Goal: Find specific page/section: Find specific page/section

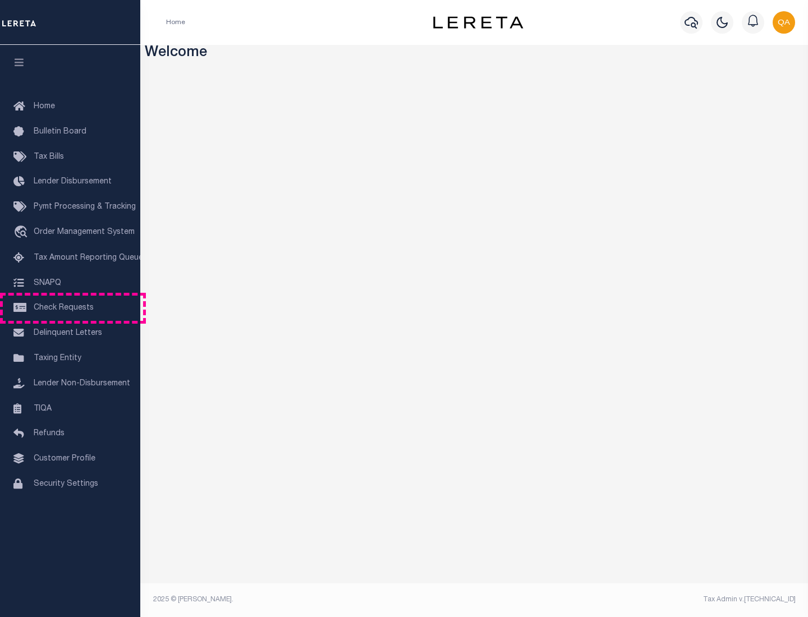
click at [70, 308] on span "Check Requests" at bounding box center [64, 308] width 60 height 8
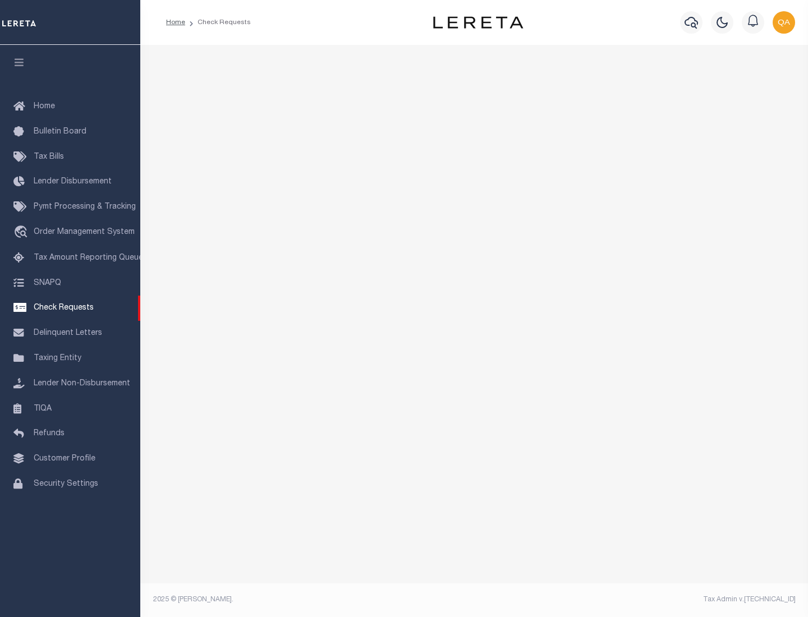
select select "50"
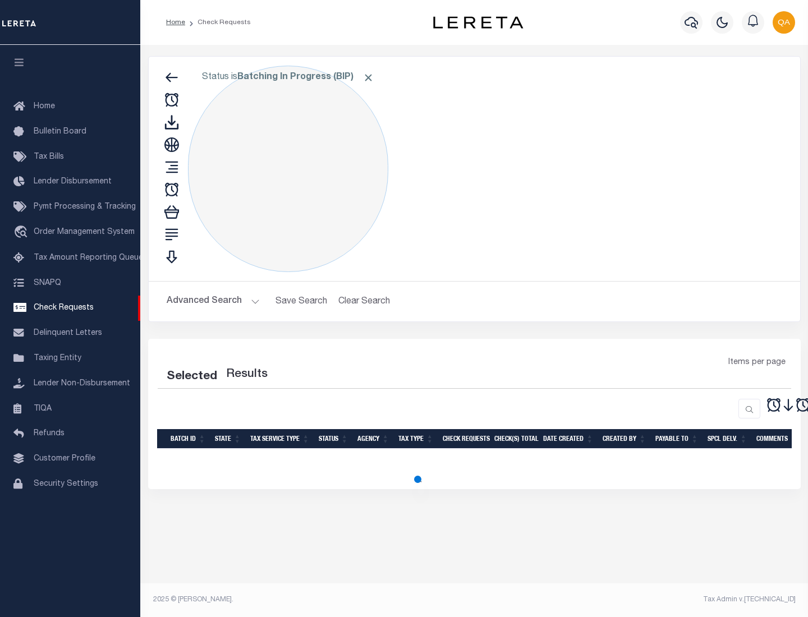
select select "50"
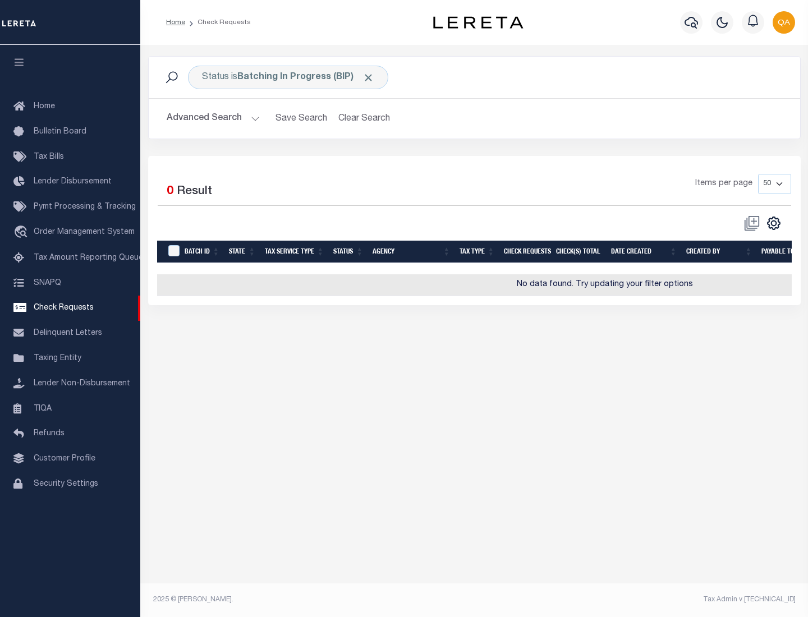
click at [369, 77] on span "Click to Remove" at bounding box center [369, 78] width 12 height 12
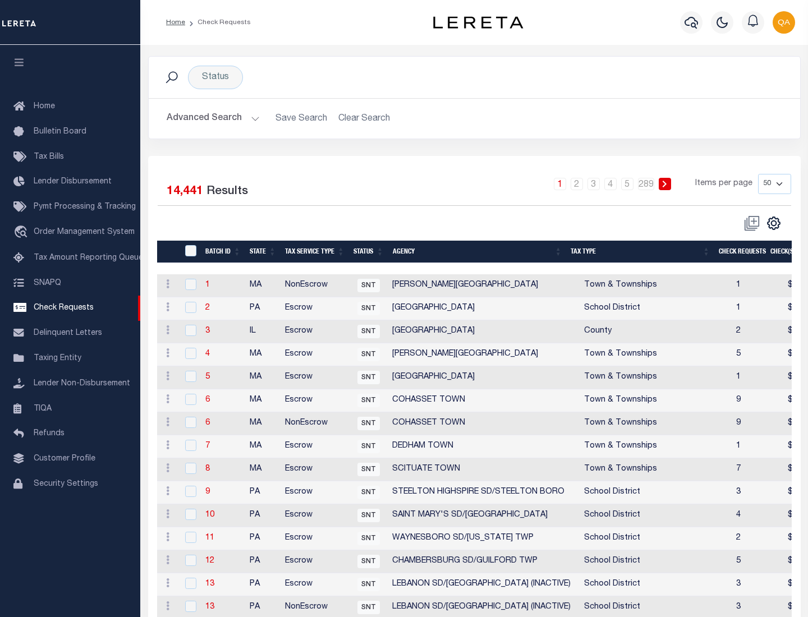
scroll to position [541, 0]
